Goal: Task Accomplishment & Management: Manage account settings

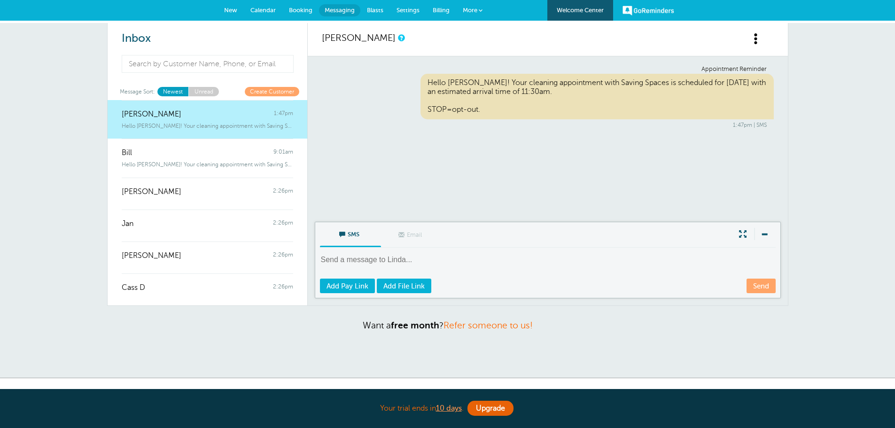
drag, startPoint x: 0, startPoint y: 0, endPoint x: 85, endPoint y: 101, distance: 132.0
click at [85, 101] on div "Inbox Message Sort: Newest Unread Create Customer Linda Tate 1:47pm Hello Linda…" at bounding box center [447, 200] width 895 height 355
click at [210, 93] on link "Unread" at bounding box center [203, 91] width 31 height 9
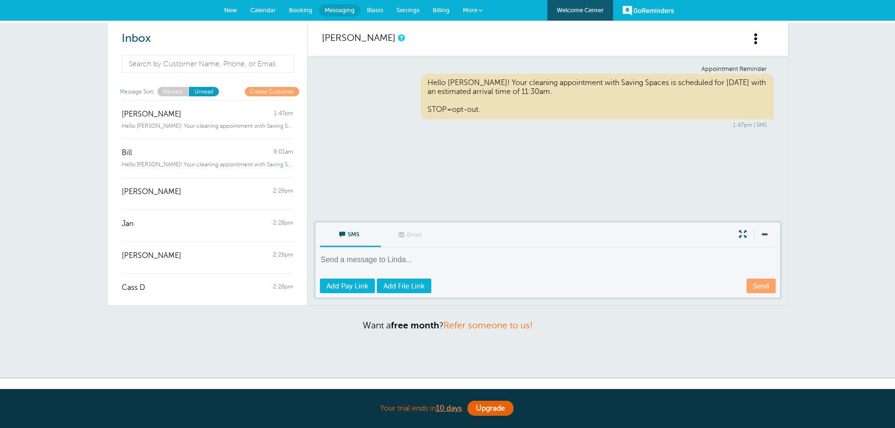
click at [180, 92] on link "Newest" at bounding box center [172, 91] width 31 height 9
click at [759, 45] on span at bounding box center [756, 39] width 12 height 12
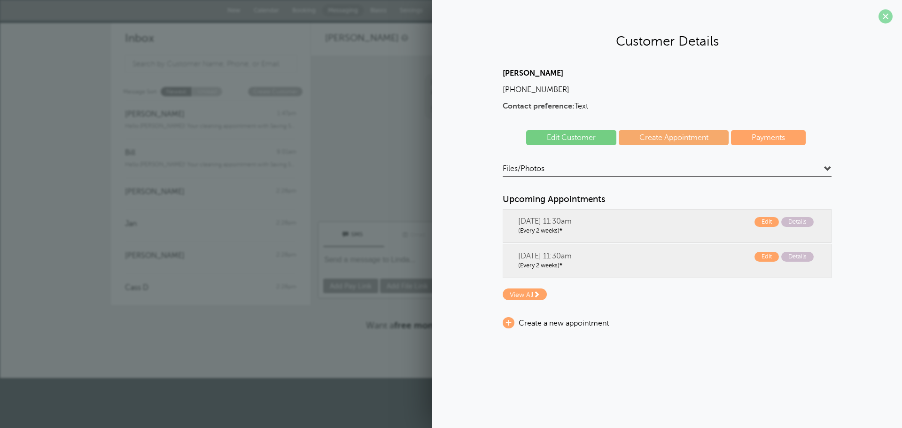
click at [880, 15] on span at bounding box center [885, 16] width 14 height 14
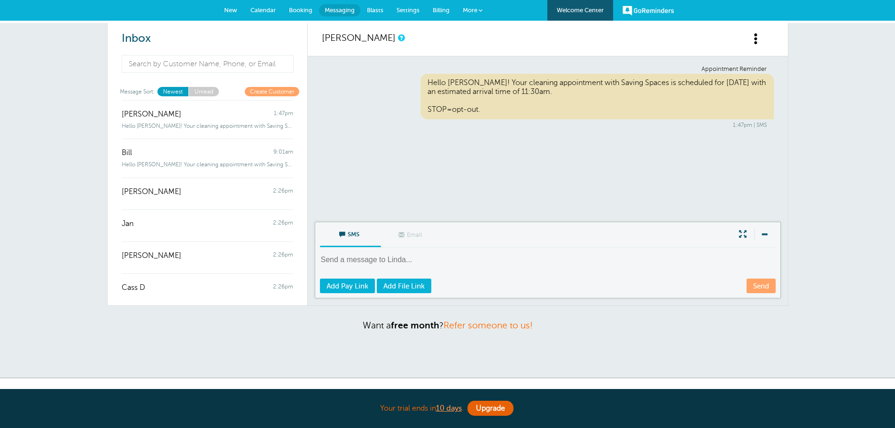
click at [267, 12] on span "Calendar" at bounding box center [262, 10] width 25 height 7
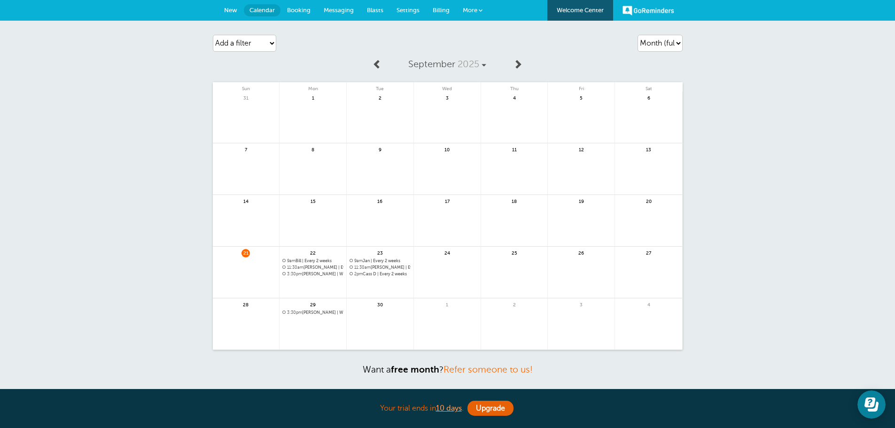
click at [322, 266] on span "11:30am Linda Tate | Every 2 weeks" at bounding box center [312, 267] width 61 height 5
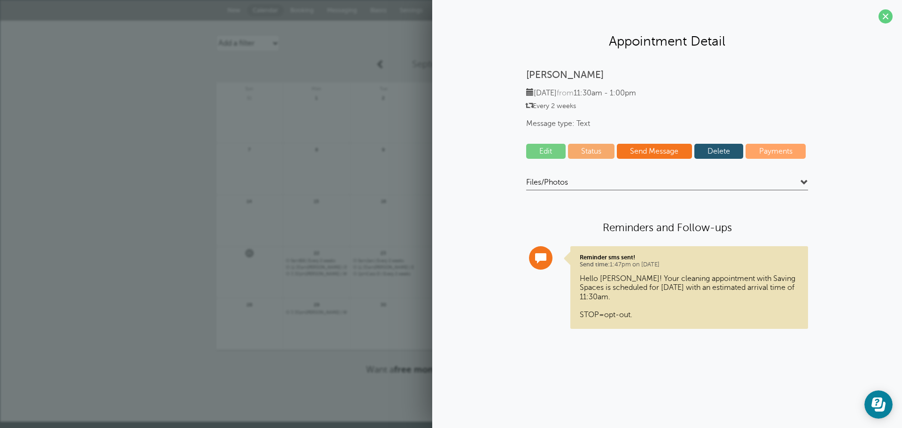
click at [725, 149] on link "Delete" at bounding box center [718, 151] width 49 height 15
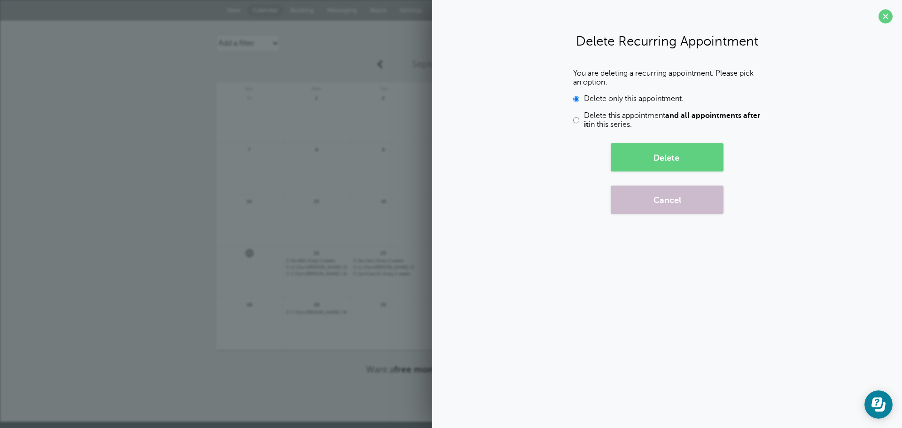
click at [574, 122] on input "Delete this appointment and all appointments after it in this series." at bounding box center [576, 120] width 6 height 18
radio input "true"
click at [677, 151] on button "Delete" at bounding box center [666, 157] width 113 height 28
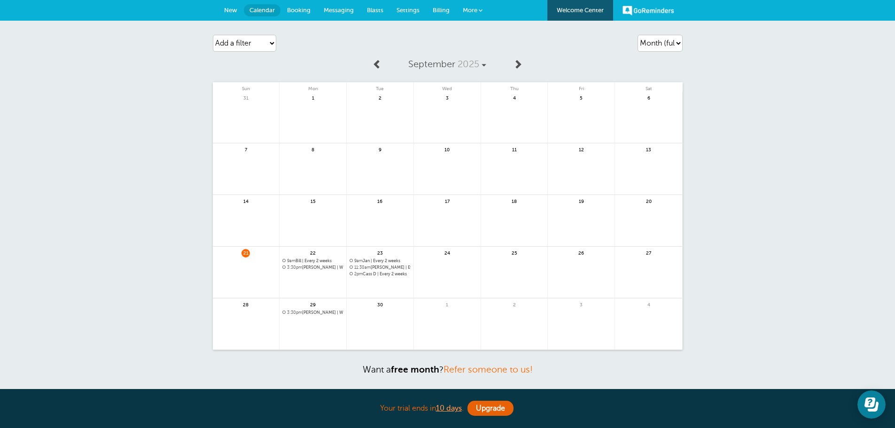
click at [314, 283] on link at bounding box center [312, 291] width 67 height 41
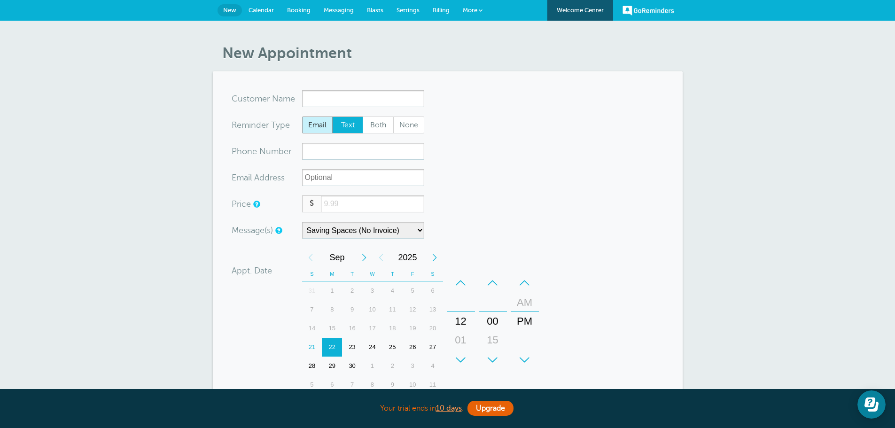
type input "L"
click at [599, 15] on link "Welcome Center" at bounding box center [580, 10] width 66 height 21
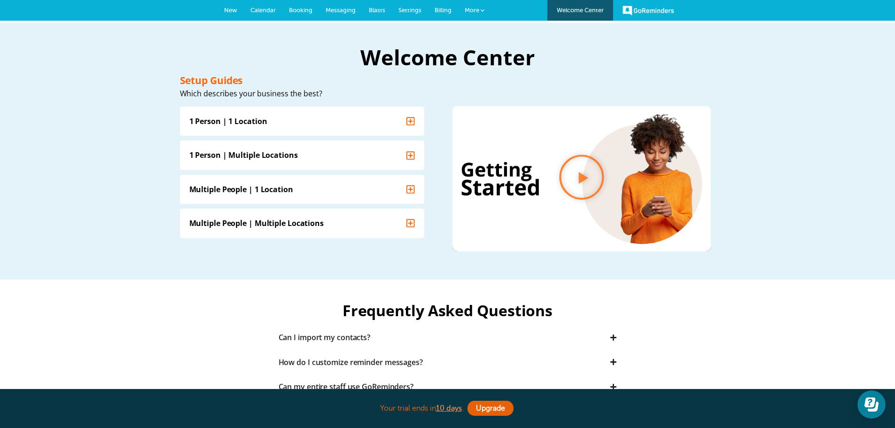
click at [640, 11] on link "GoReminders" at bounding box center [648, 10] width 52 height 21
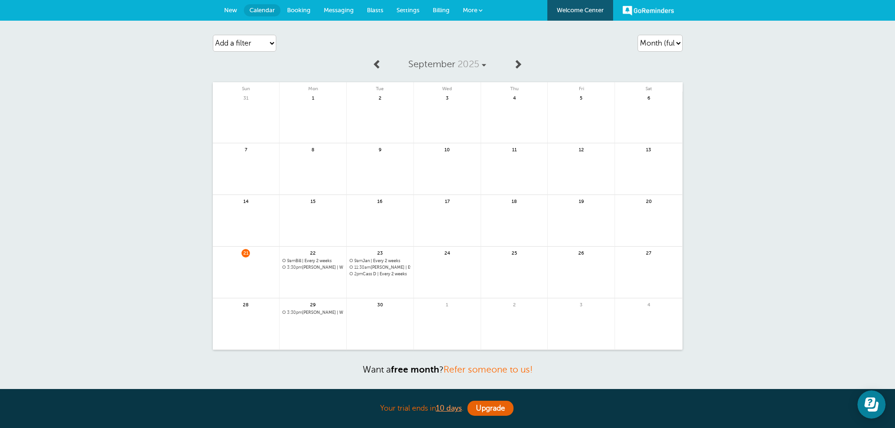
click at [474, 16] on link "More" at bounding box center [472, 10] width 33 height 21
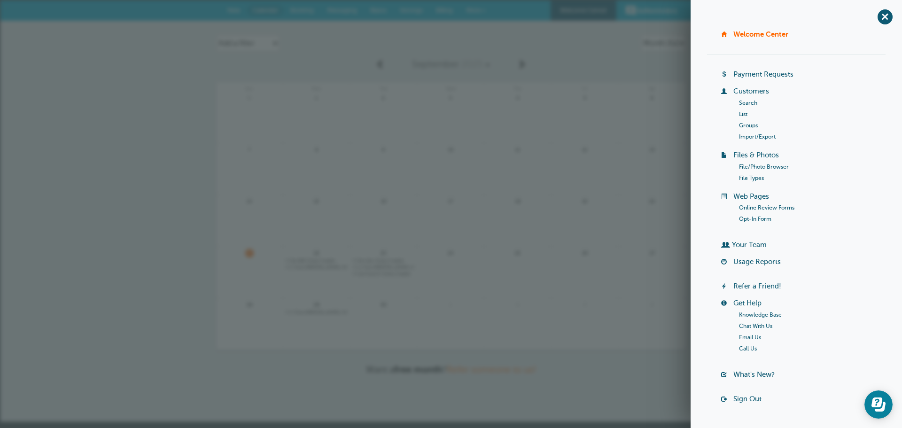
click at [745, 91] on link "Customers" at bounding box center [751, 91] width 36 height 8
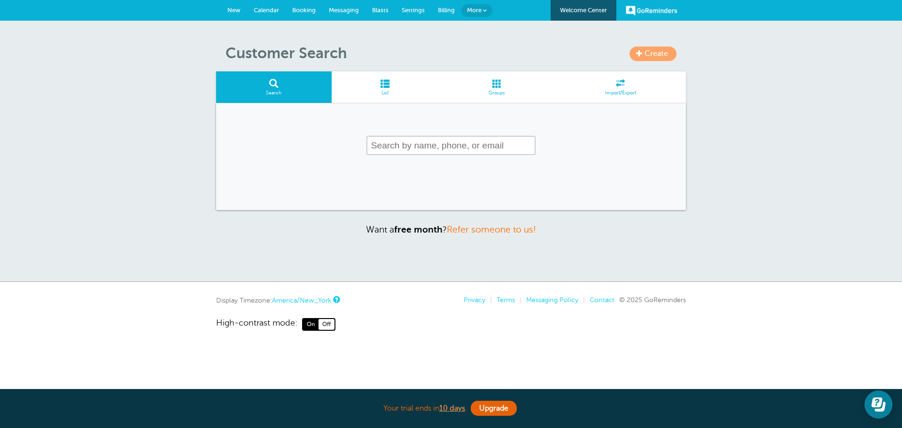
click at [388, 80] on span at bounding box center [385, 83] width 107 height 9
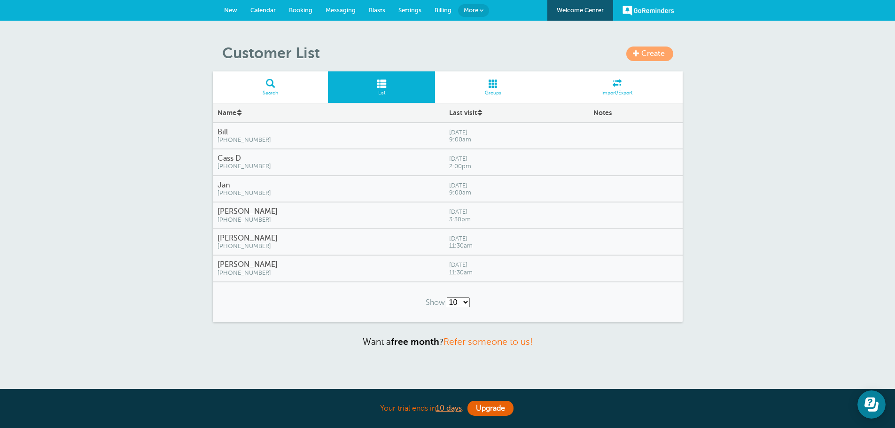
click at [449, 266] on span "Monday, Sep. 22" at bounding box center [516, 265] width 135 height 7
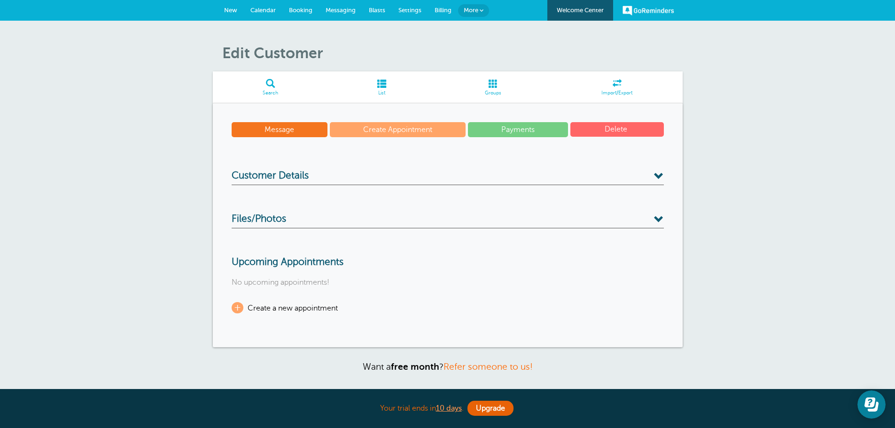
click at [622, 134] on button "Delete" at bounding box center [616, 129] width 93 height 15
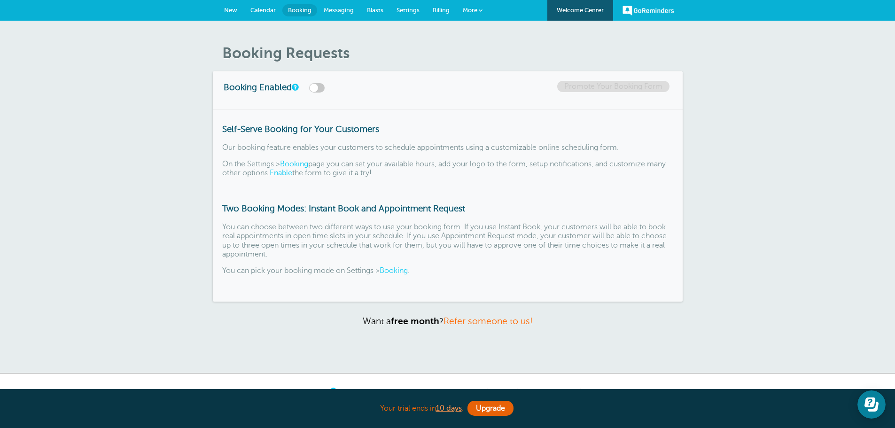
click at [257, 9] on span "Calendar" at bounding box center [262, 10] width 25 height 7
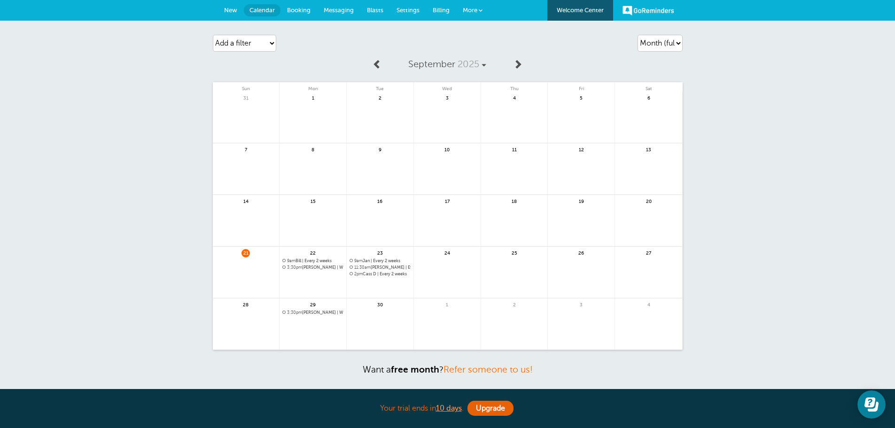
click at [310, 281] on link at bounding box center [312, 291] width 67 height 41
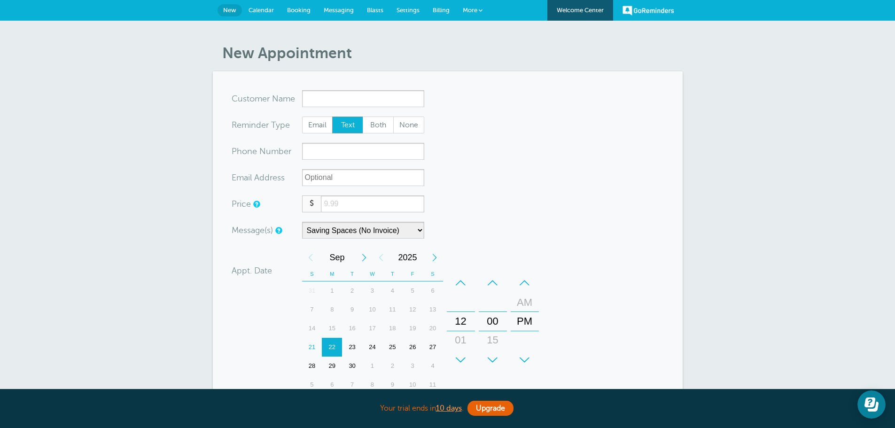
click at [461, 279] on div "–" at bounding box center [461, 282] width 28 height 19
click at [491, 357] on div "+" at bounding box center [493, 359] width 28 height 19
click at [526, 288] on div "–" at bounding box center [524, 282] width 28 height 19
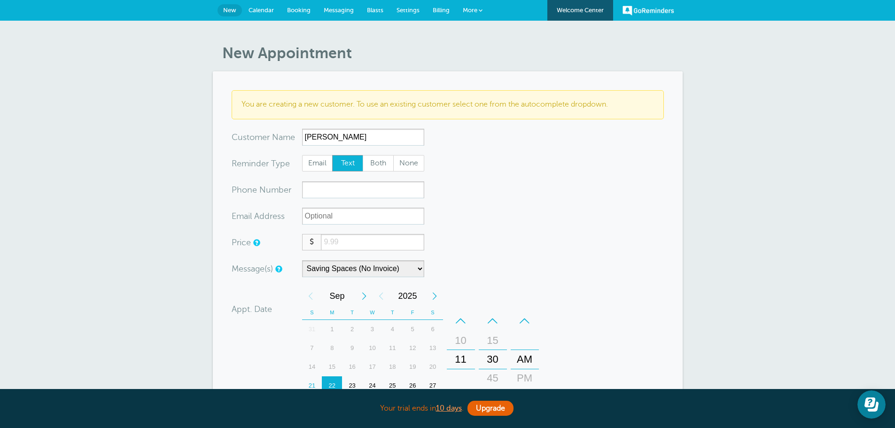
type input "[PERSON_NAME]"
click at [308, 185] on input "xxx-no-autofill" at bounding box center [363, 189] width 122 height 17
type input "2672260195"
click at [524, 240] on form "You are creating a new customer. To use an existing customer select one from th…" at bounding box center [448, 328] width 432 height 476
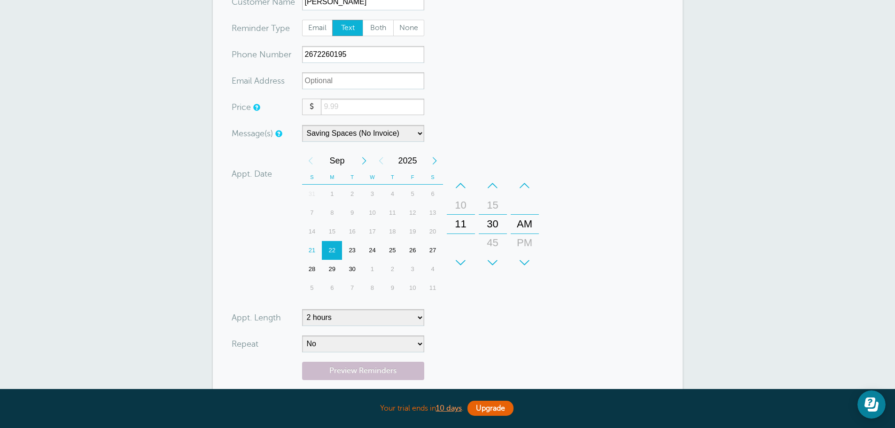
scroll to position [188, 0]
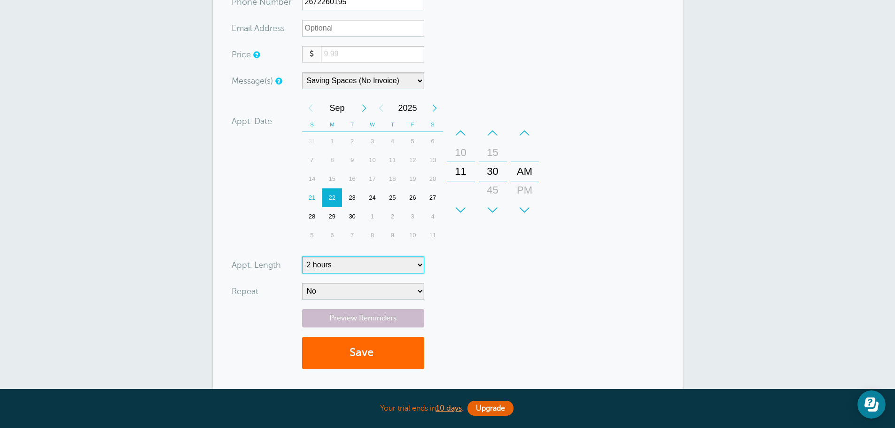
click at [401, 266] on select "5 minutes 10 minutes 15 minutes 20 minutes 25 minutes 30 minutes 35 minutes 40 …" at bounding box center [363, 264] width 122 height 17
select select "90"
click at [302, 256] on select "5 minutes 10 minutes 15 minutes 20 minutes 25 minutes 30 minutes 35 minutes 40 …" at bounding box center [363, 264] width 122 height 17
click at [487, 303] on form "You are creating a new customer. To use an existing customer select one from th…" at bounding box center [448, 140] width 432 height 476
click at [346, 297] on select "No Daily Weekly Every 2 weeks Every 3 weeks Every 4 weeks Monthly Every 5 weeks…" at bounding box center [363, 291] width 122 height 17
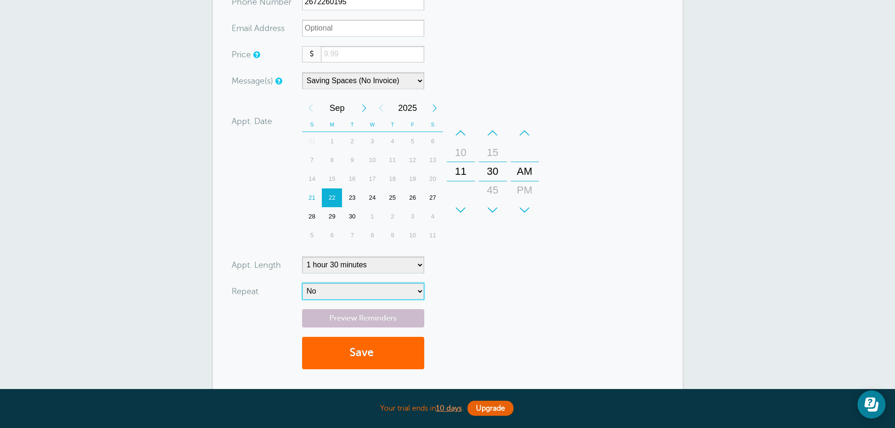
select select "RRULE:FREQ=WEEKLY;INTERVAL=2"
click at [302, 283] on select "No Daily Weekly Every 2 weeks Every 3 weeks Every 4 weeks Monthly Every 5 weeks…" at bounding box center [363, 291] width 122 height 17
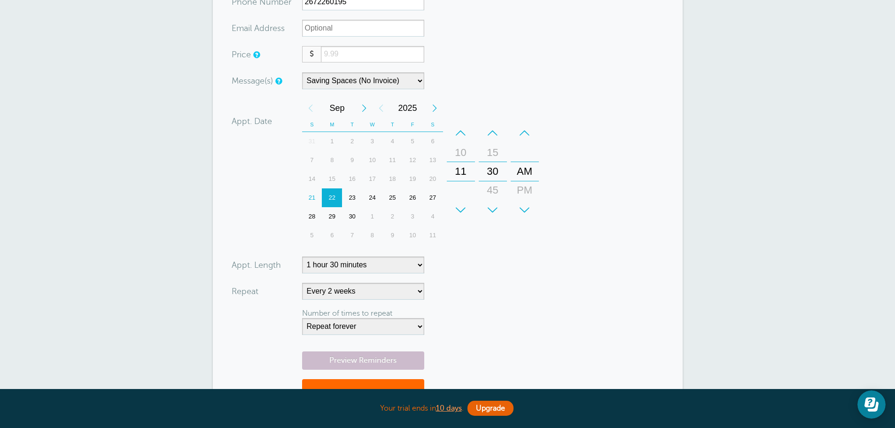
click at [641, 188] on form "You are creating a new customer. To use an existing customer select one from th…" at bounding box center [448, 161] width 432 height 518
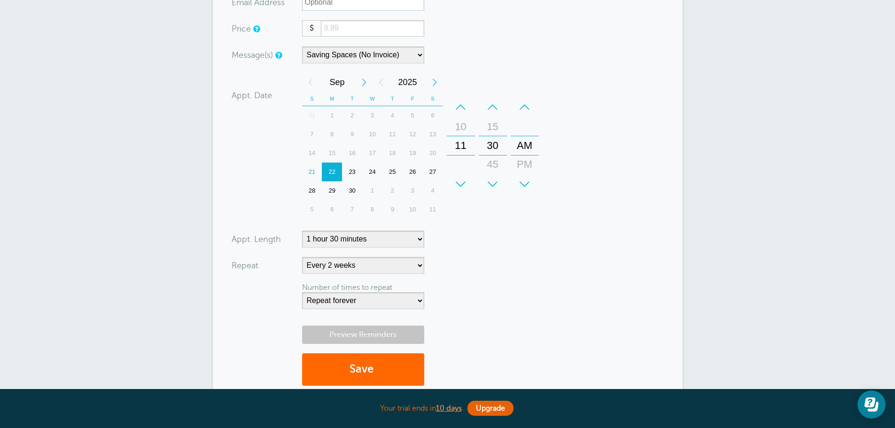
scroll to position [235, 0]
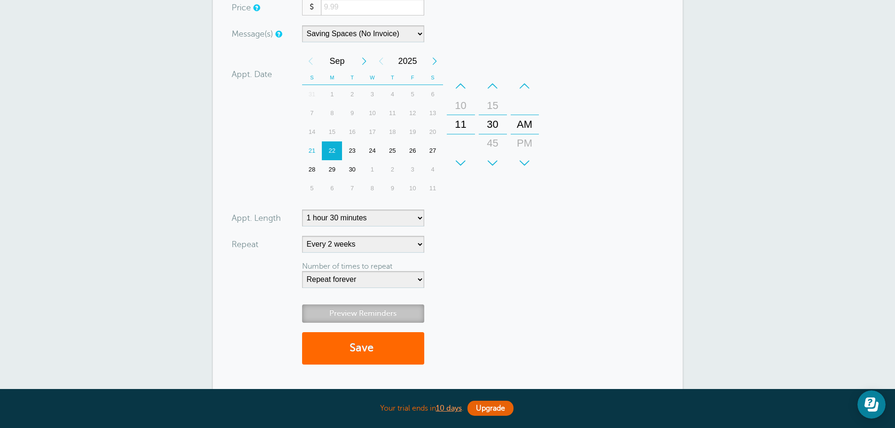
click at [353, 313] on link "Preview Reminders" at bounding box center [363, 313] width 122 height 18
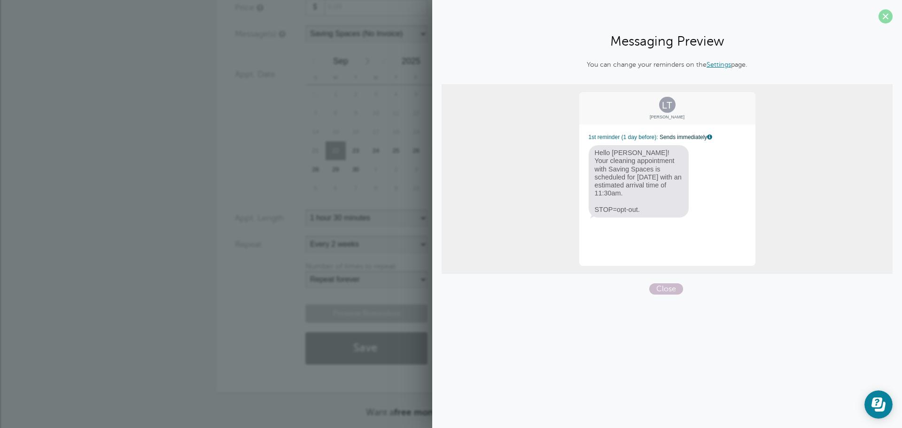
click at [887, 19] on span at bounding box center [885, 16] width 14 height 14
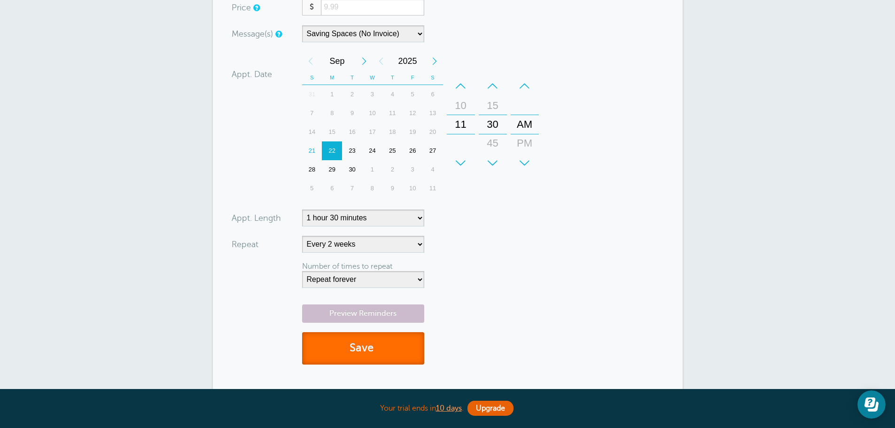
click at [396, 350] on button "Save" at bounding box center [363, 348] width 122 height 32
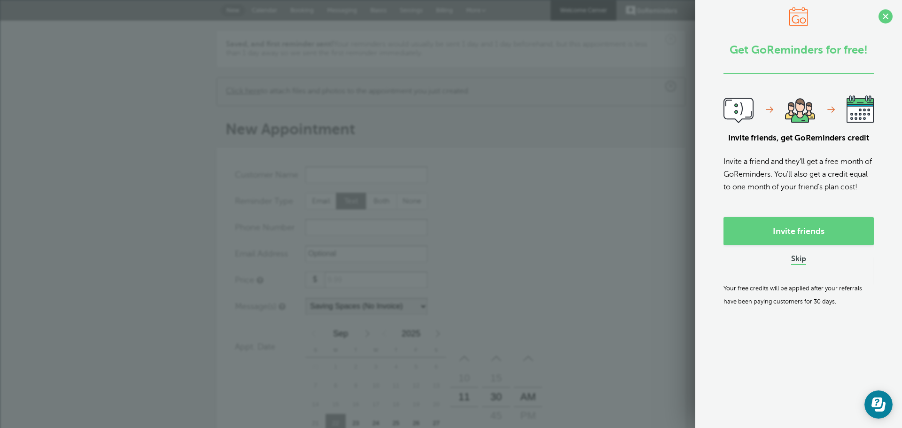
click at [798, 264] on link "Skip" at bounding box center [798, 260] width 15 height 10
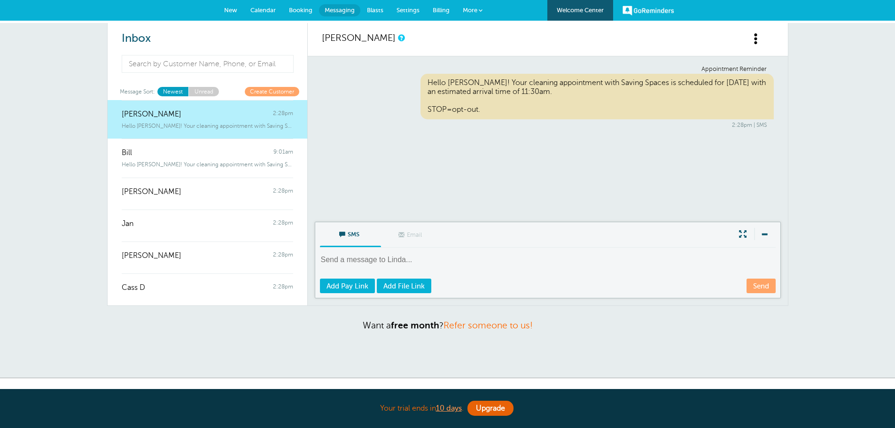
click at [164, 119] on div "Hello [PERSON_NAME]! Your cleaning appointment with Saving Spaces is scheduled …" at bounding box center [207, 124] width 171 height 10
click at [178, 93] on link "Newest" at bounding box center [172, 91] width 31 height 9
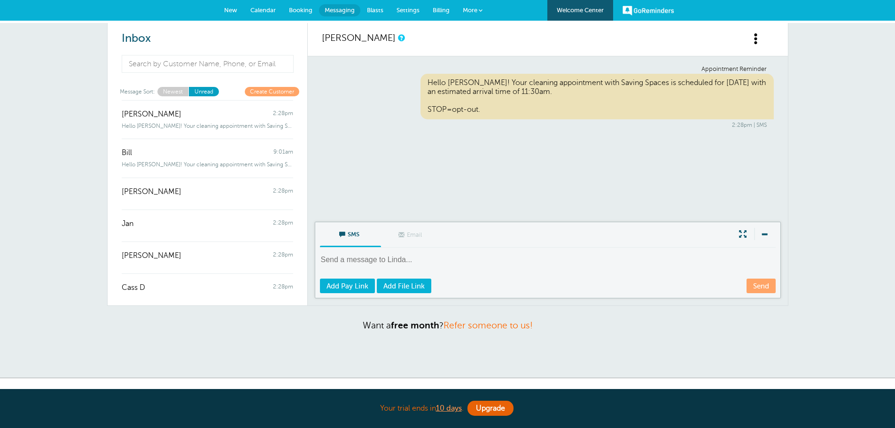
click at [207, 92] on link "Unread" at bounding box center [203, 91] width 31 height 9
click at [201, 92] on link "Unread" at bounding box center [203, 91] width 31 height 9
click at [174, 93] on link "Newest" at bounding box center [172, 91] width 31 height 9
